Goal: Navigation & Orientation: Find specific page/section

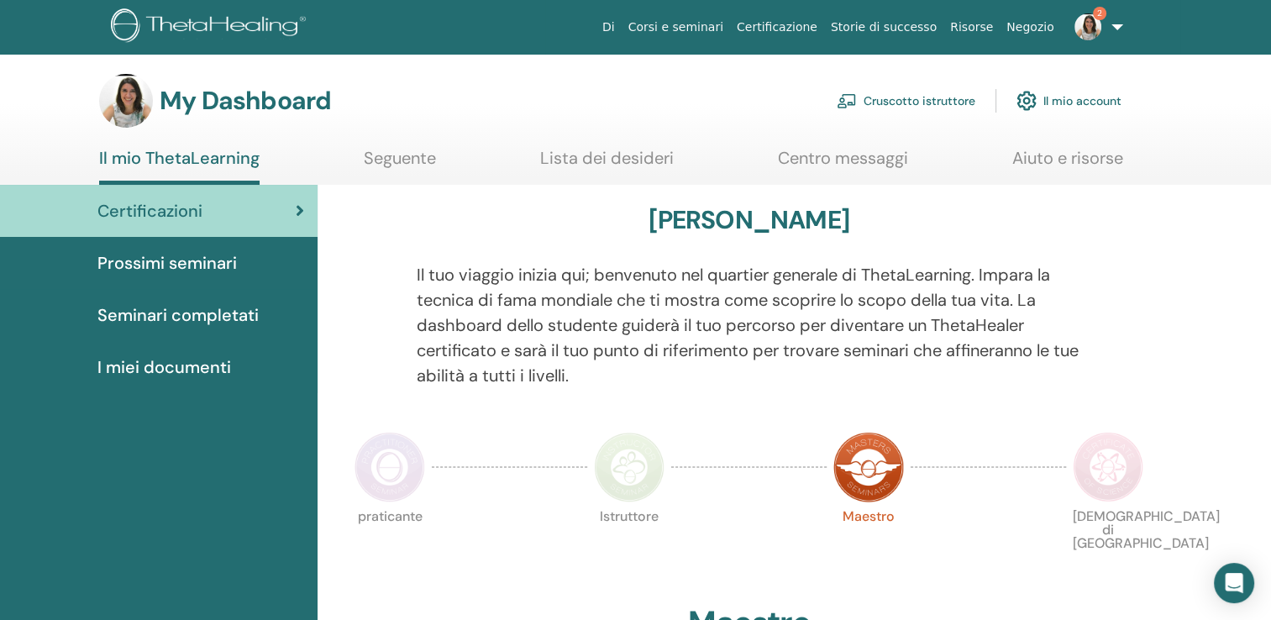
click at [944, 96] on link "Cruscotto istruttore" at bounding box center [905, 100] width 139 height 37
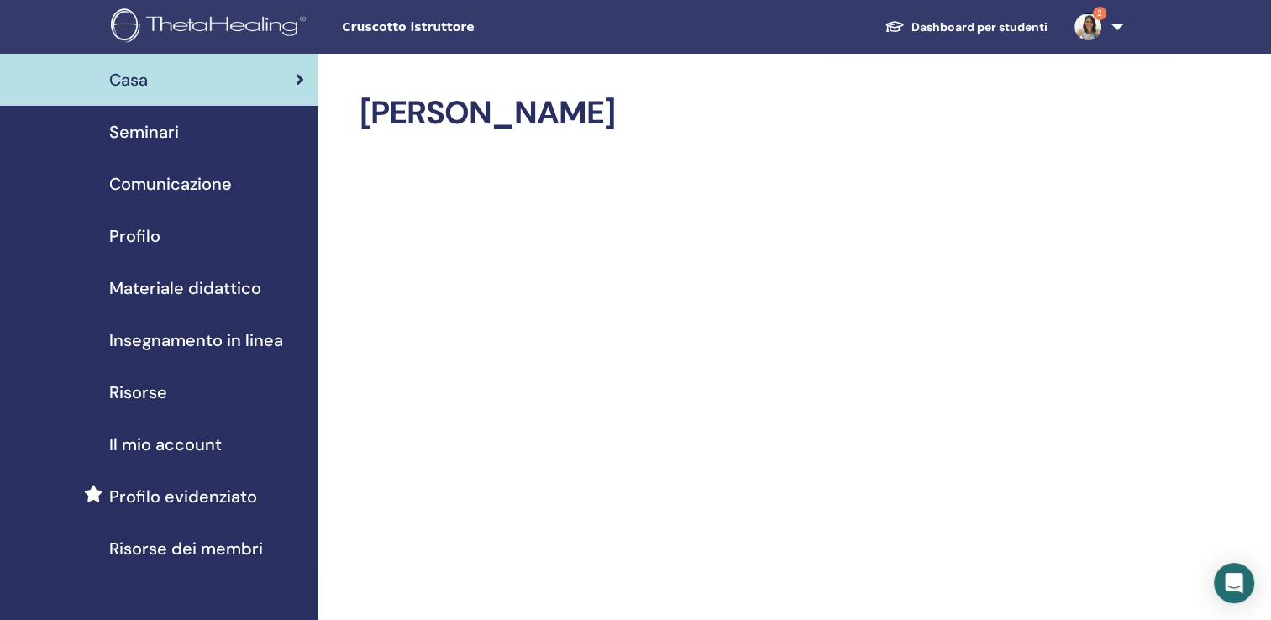
click at [119, 140] on span "Seminari" at bounding box center [144, 131] width 70 height 25
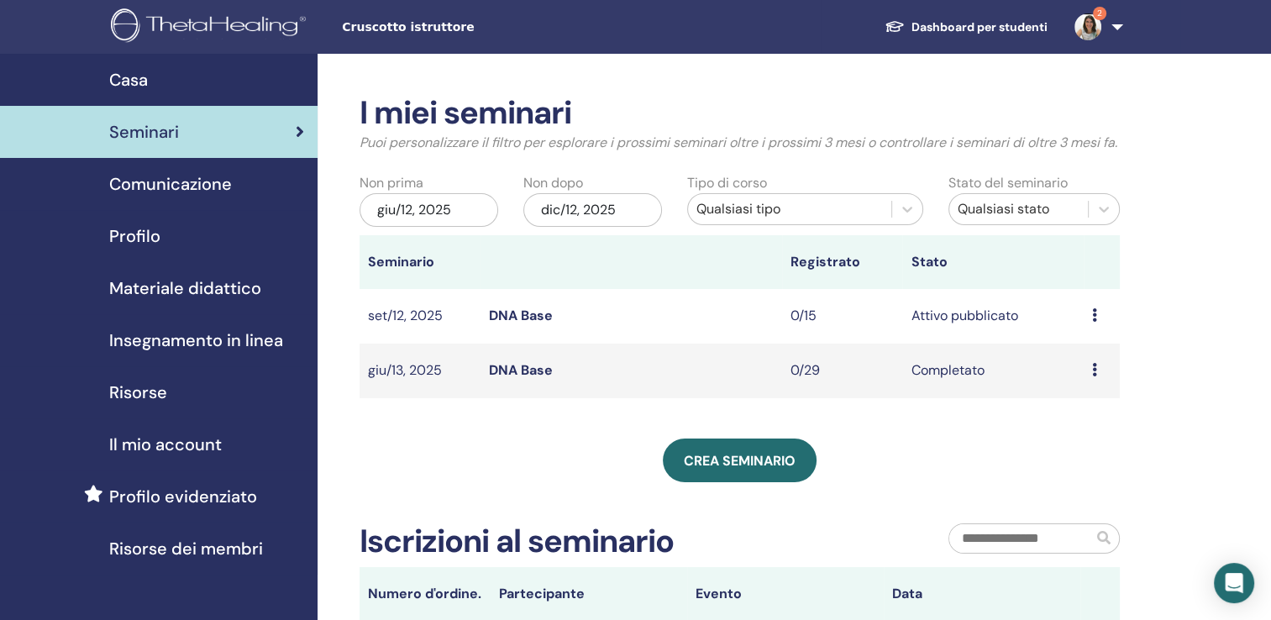
click at [537, 324] on link "DNA Base" at bounding box center [521, 316] width 64 height 18
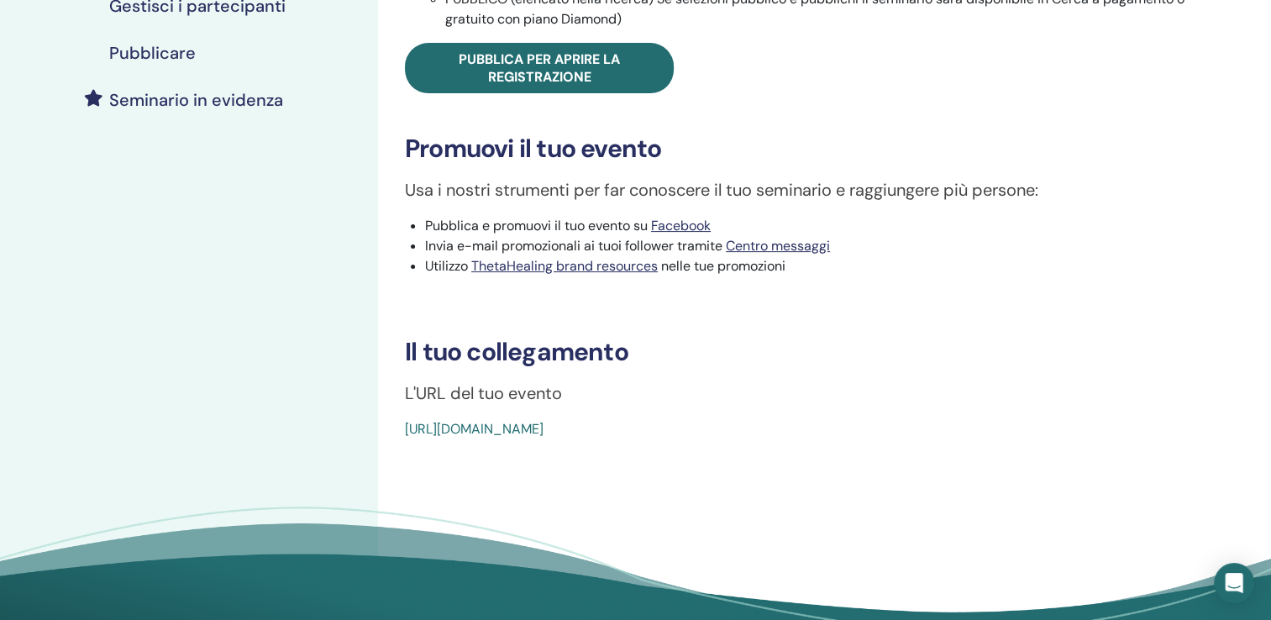
scroll to position [403, 0]
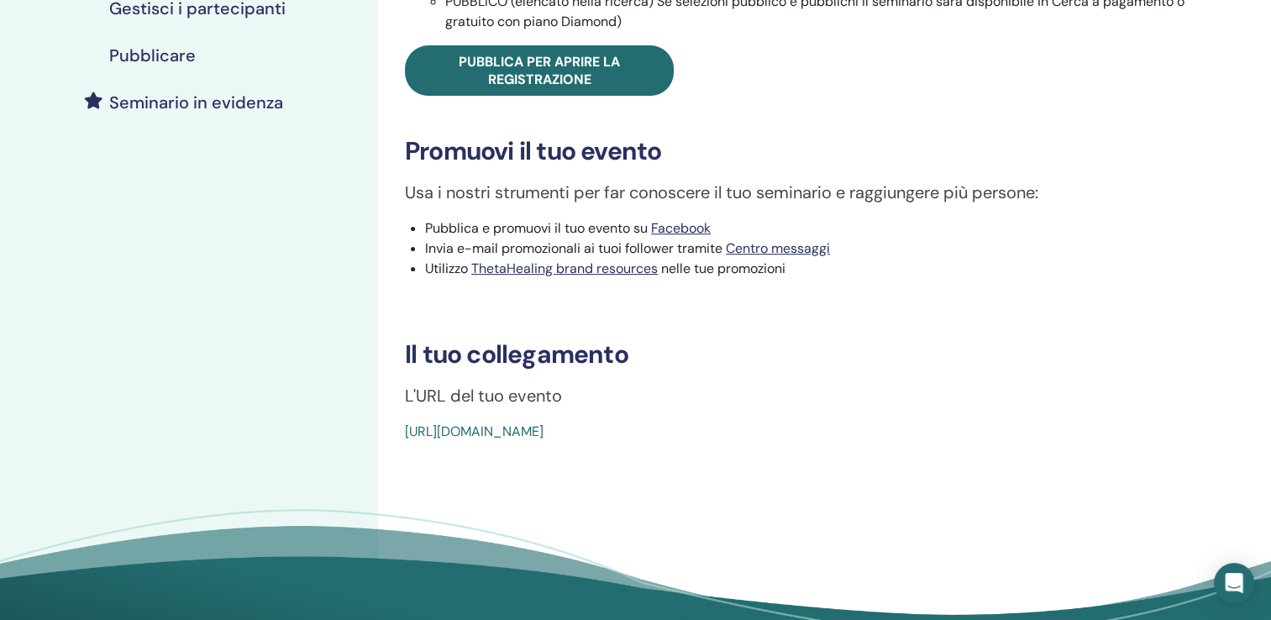
click at [543, 425] on link "https://www.thetahealing.com/seminar-374001-details.html" at bounding box center [474, 431] width 139 height 18
